Goal: Task Accomplishment & Management: Complete application form

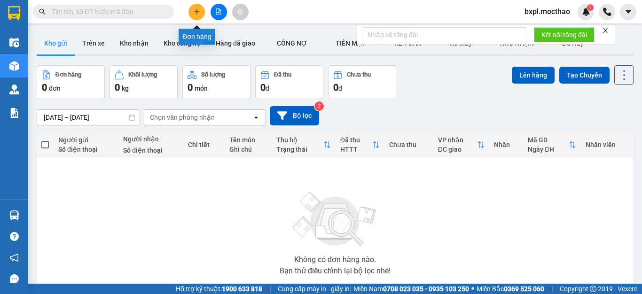
click at [198, 12] on icon "plus" at bounding box center [196, 11] width 5 height 0
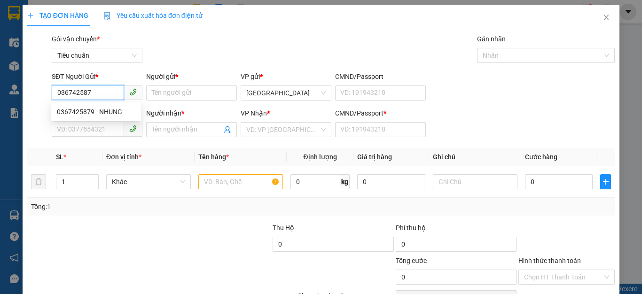
type input "0367425879"
click at [78, 112] on div "0367425879 - NHUNG" at bounding box center [96, 112] width 78 height 10
type input "NHUNG"
type input "0989821833"
type input "PHỤNG"
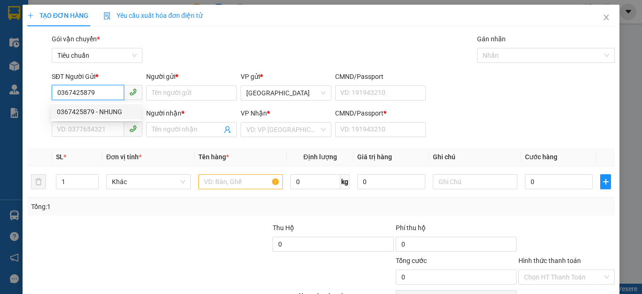
type input "0989821833"
type input "70.000"
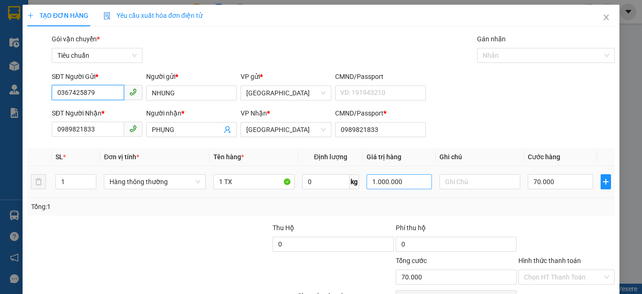
type input "0367425879"
click at [412, 186] on input "1.000.000" at bounding box center [398, 181] width 65 height 15
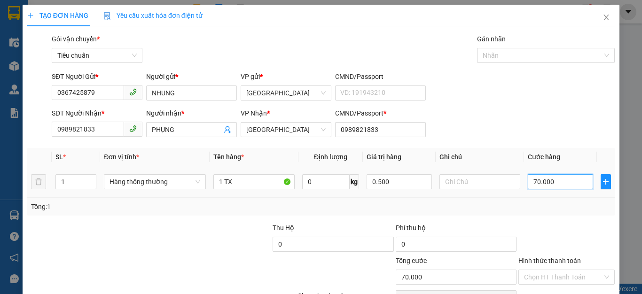
type input "500.000"
click at [570, 186] on input "70.000" at bounding box center [559, 181] width 65 height 15
type input "0"
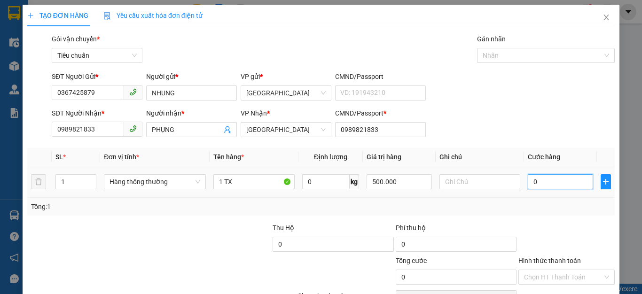
type input "6"
type input "06"
type input "60"
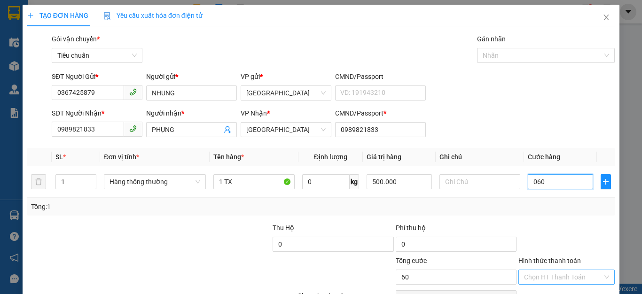
type input "060"
type input "60.000"
click at [549, 272] on input "Hình thức thanh toán" at bounding box center [563, 277] width 78 height 14
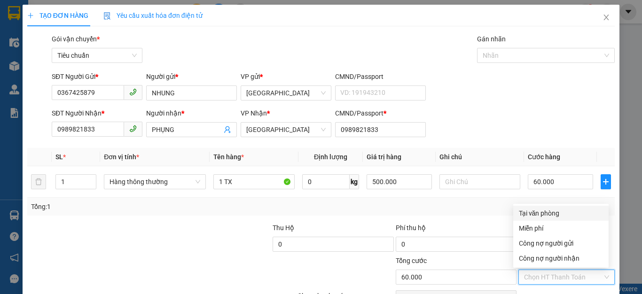
click at [552, 212] on div "Tại văn phòng" at bounding box center [561, 213] width 84 height 10
type input "0"
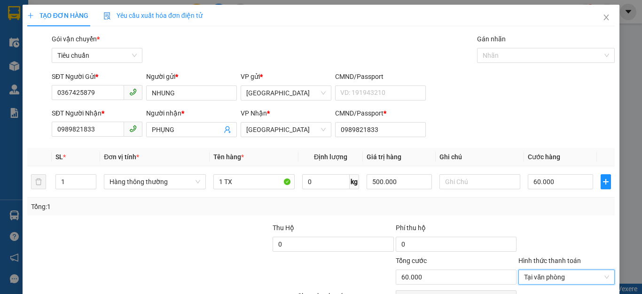
scroll to position [54, 0]
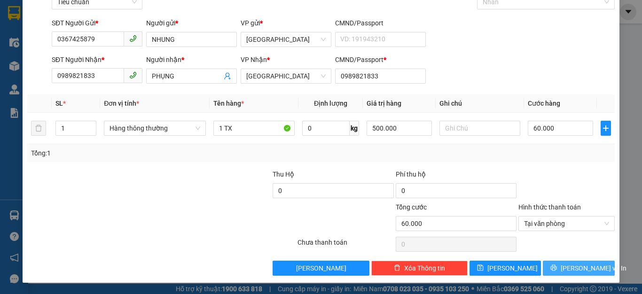
click at [570, 266] on span "[PERSON_NAME] và In" at bounding box center [593, 268] width 66 height 10
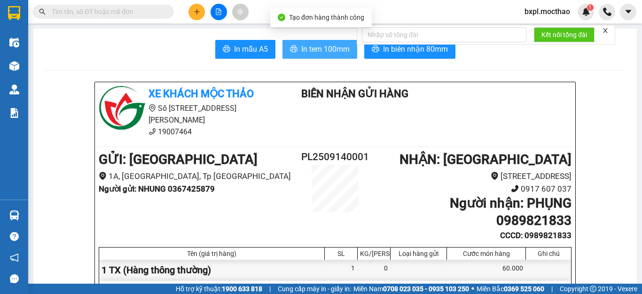
click at [322, 46] on span "In tem 100mm" at bounding box center [325, 49] width 48 height 12
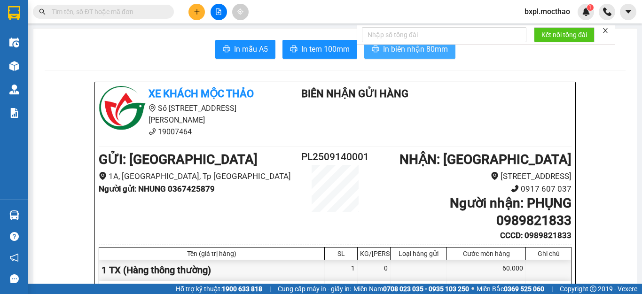
click at [411, 48] on span "In biên nhận 80mm" at bounding box center [415, 49] width 65 height 12
